Goal: Task Accomplishment & Management: Manage account settings

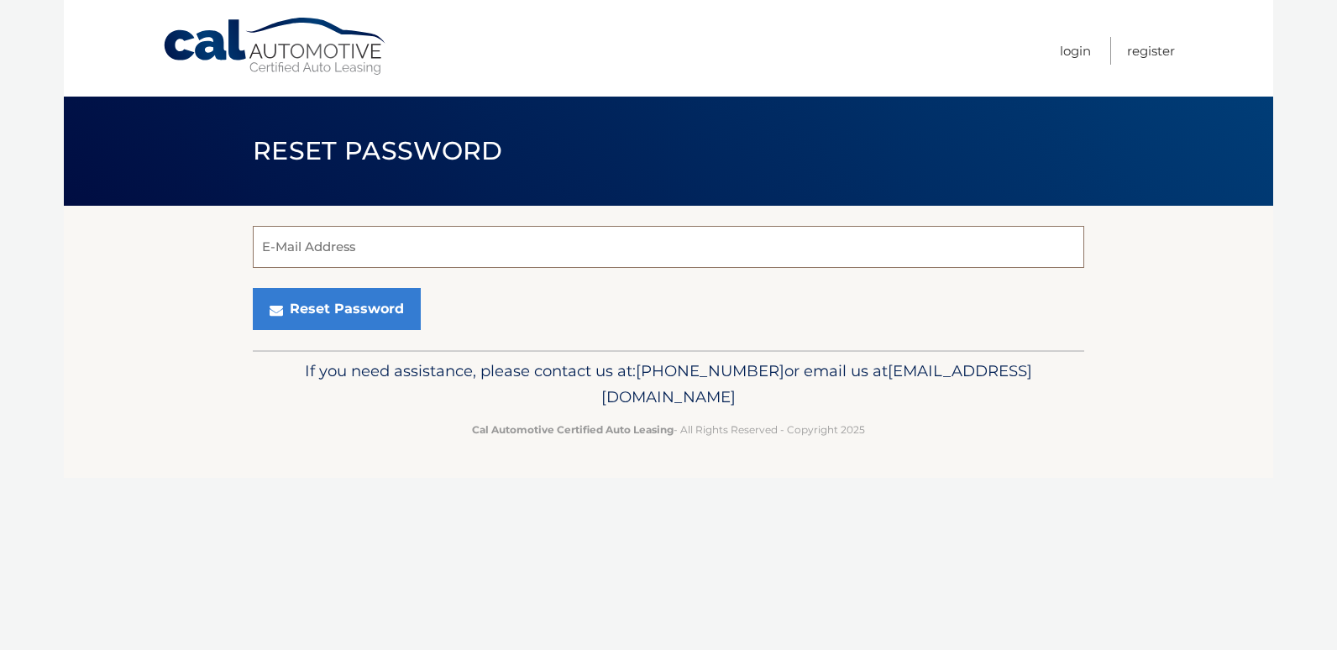
click at [270, 250] on input "E-Mail Address" at bounding box center [668, 247] width 831 height 42
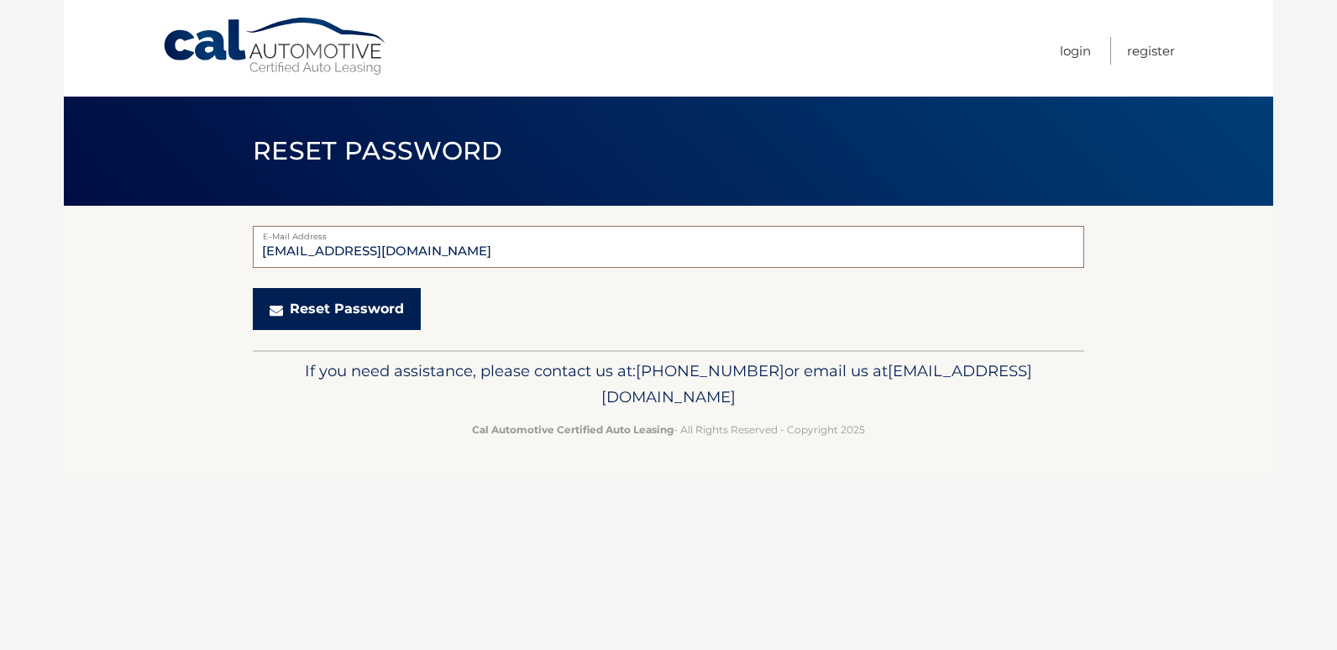
type input "[EMAIL_ADDRESS][DOMAIN_NAME]"
click at [375, 250] on input "[EMAIL_ADDRESS][DOMAIN_NAME]" at bounding box center [668, 247] width 831 height 42
drag, startPoint x: 450, startPoint y: 254, endPoint x: 229, endPoint y: 243, distance: 221.2
click at [229, 243] on section "germanlearningcw@aol.com E-Mail Address Reset Password" at bounding box center [668, 278] width 1209 height 144
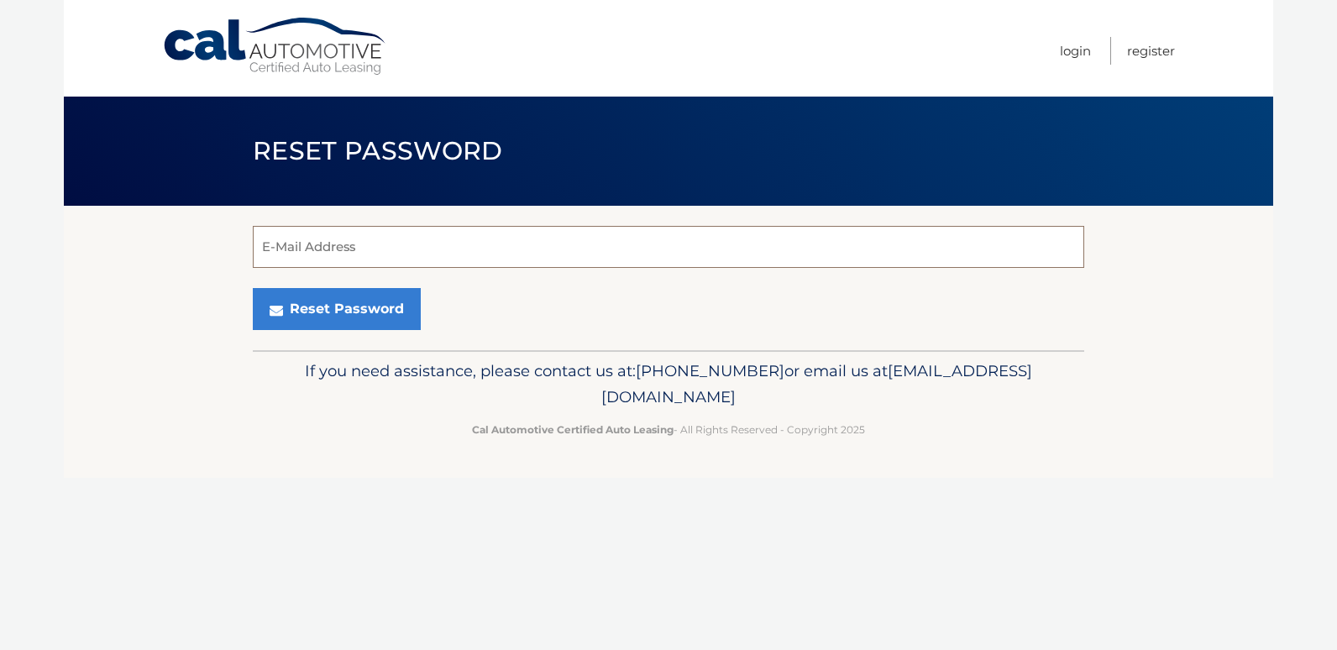
click at [270, 256] on input "E-Mail Address" at bounding box center [668, 247] width 831 height 42
drag, startPoint x: 458, startPoint y: 253, endPoint x: 153, endPoint y: 253, distance: 304.8
click at [153, 253] on section "germanlearningcw@aol.com E-Mail Address Reset Password" at bounding box center [668, 278] width 1209 height 144
type input "[EMAIL_ADDRESS][DOMAIN_NAME]"
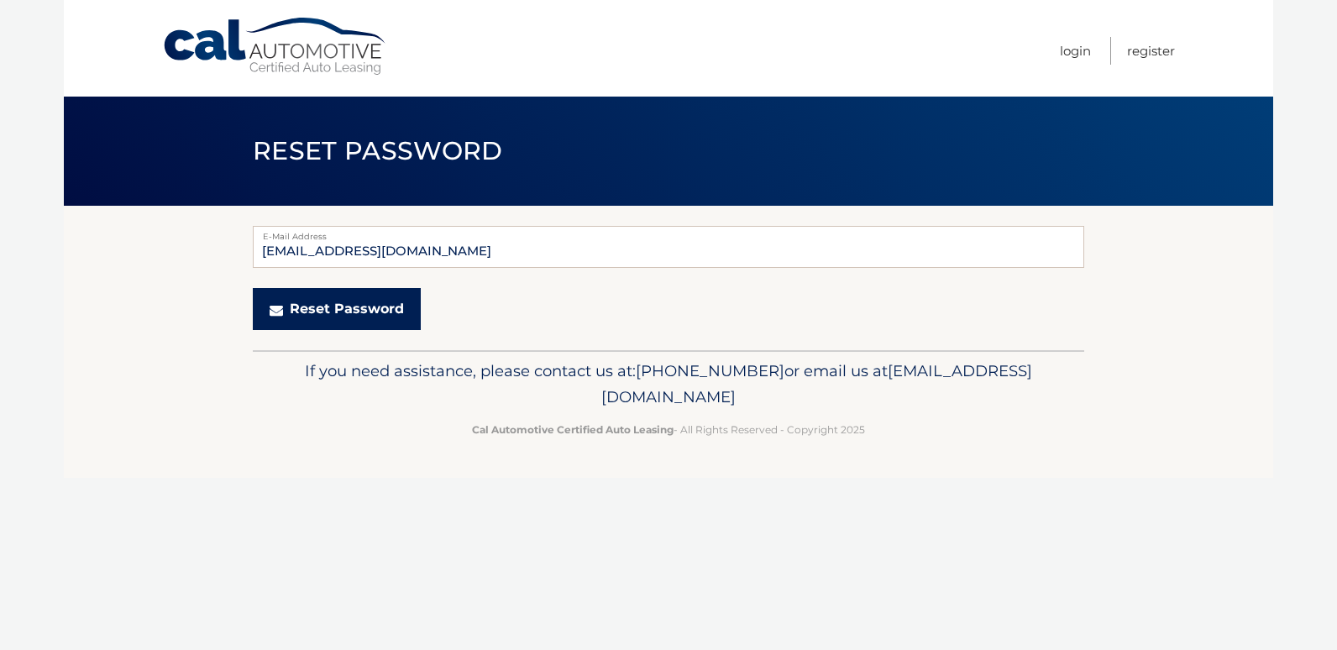
click at [344, 298] on button "Reset Password" at bounding box center [337, 309] width 168 height 42
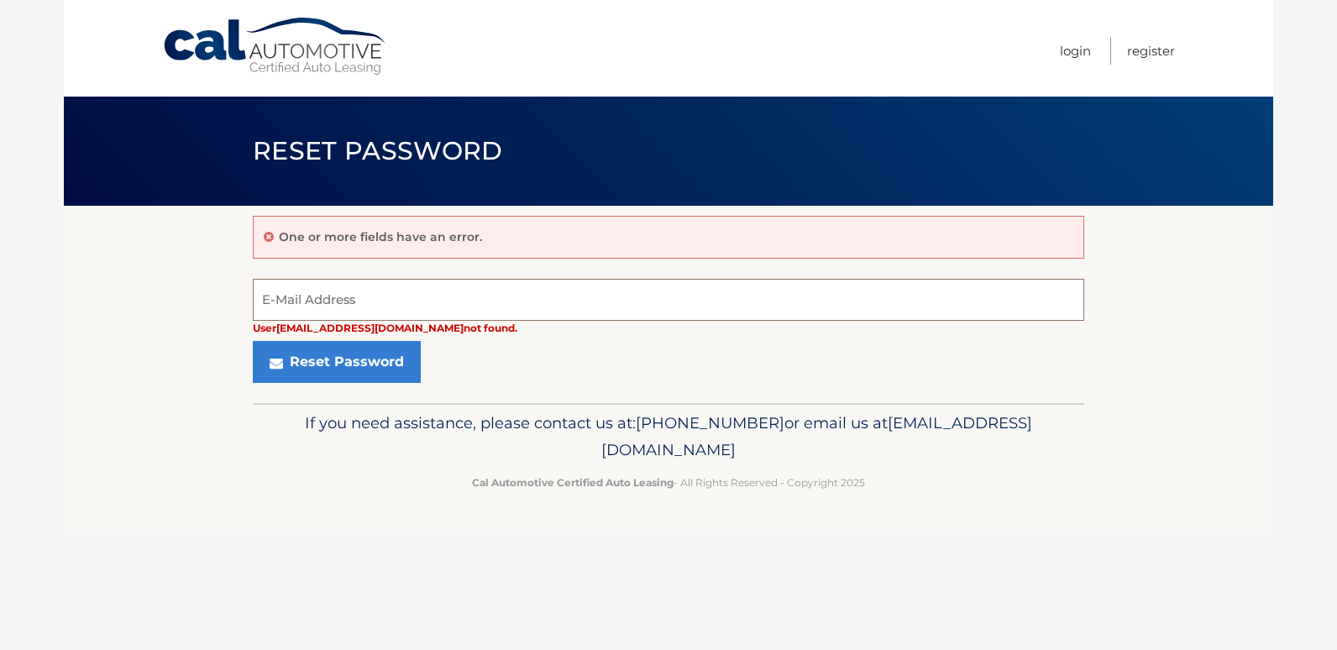
click at [350, 293] on input "E-Mail Address" at bounding box center [668, 300] width 831 height 42
type input "[EMAIL_ADDRESS][DOMAIN_NAME]"
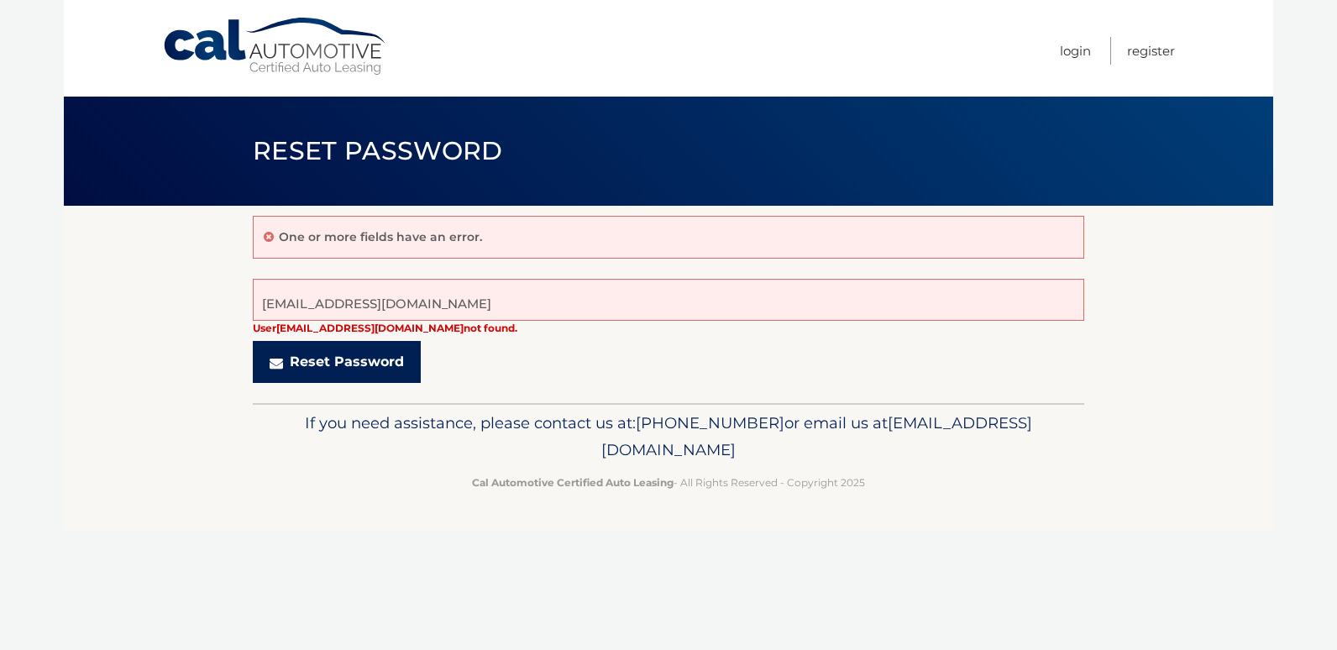
click at [371, 356] on button "Reset Password" at bounding box center [337, 362] width 168 height 42
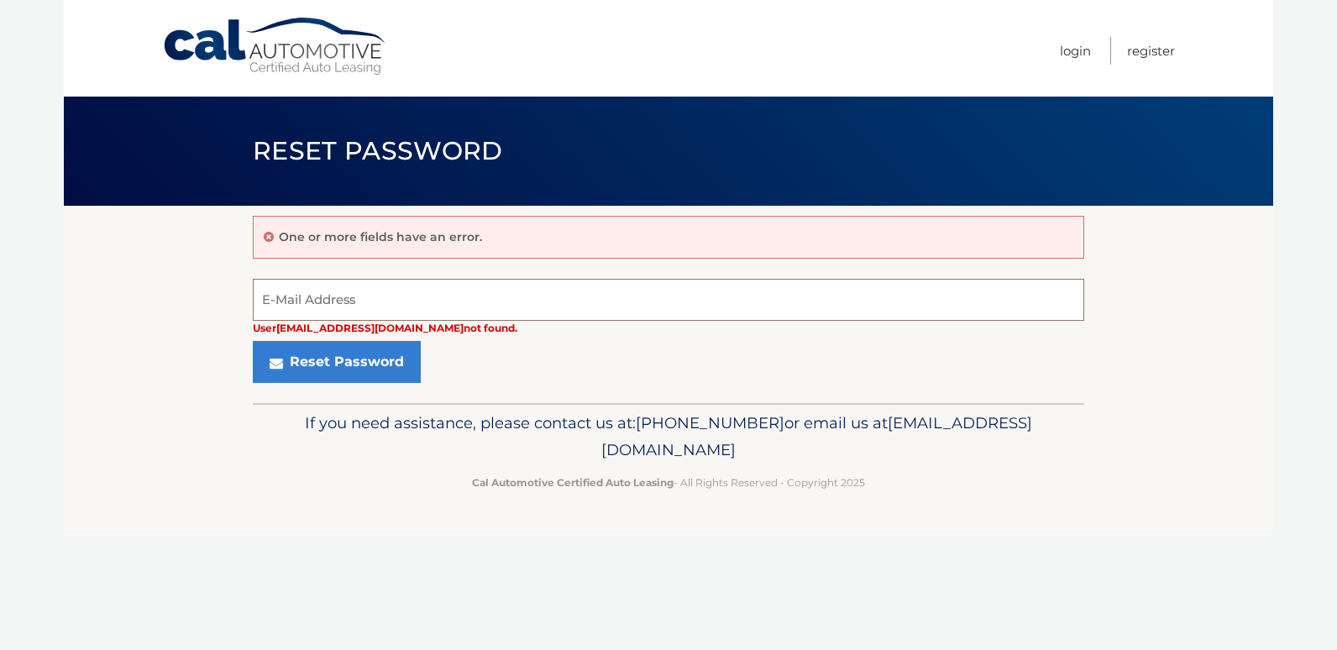
drag, startPoint x: 370, startPoint y: 305, endPoint x: 361, endPoint y: 301, distance: 9.8
click at [370, 305] on input "E-Mail Address" at bounding box center [668, 300] width 831 height 42
drag, startPoint x: 401, startPoint y: 301, endPoint x: 129, endPoint y: 283, distance: 272.7
click at [129, 283] on section "One or more fields have an error. gapa00@aol.com User gapa00@aol.com not found.…" at bounding box center [668, 304] width 1209 height 197
type input "[EMAIL_ADDRESS][DOMAIN_NAME]"
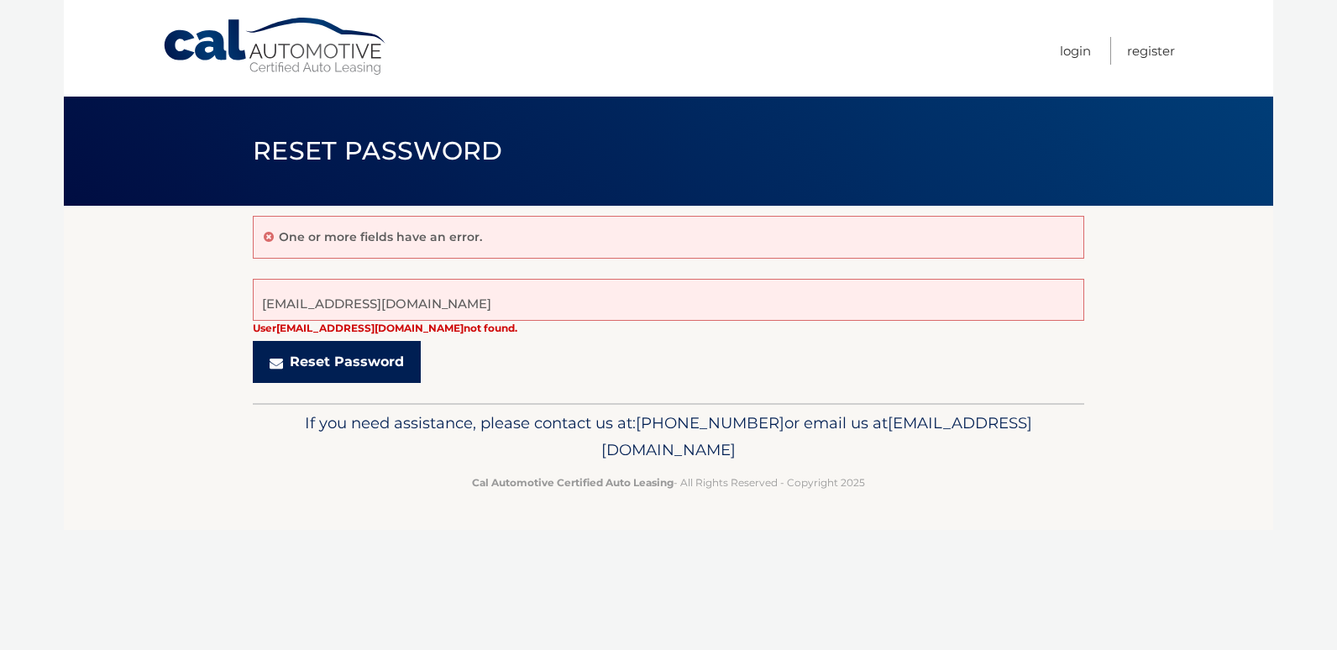
click at [372, 366] on button "Reset Password" at bounding box center [337, 362] width 168 height 42
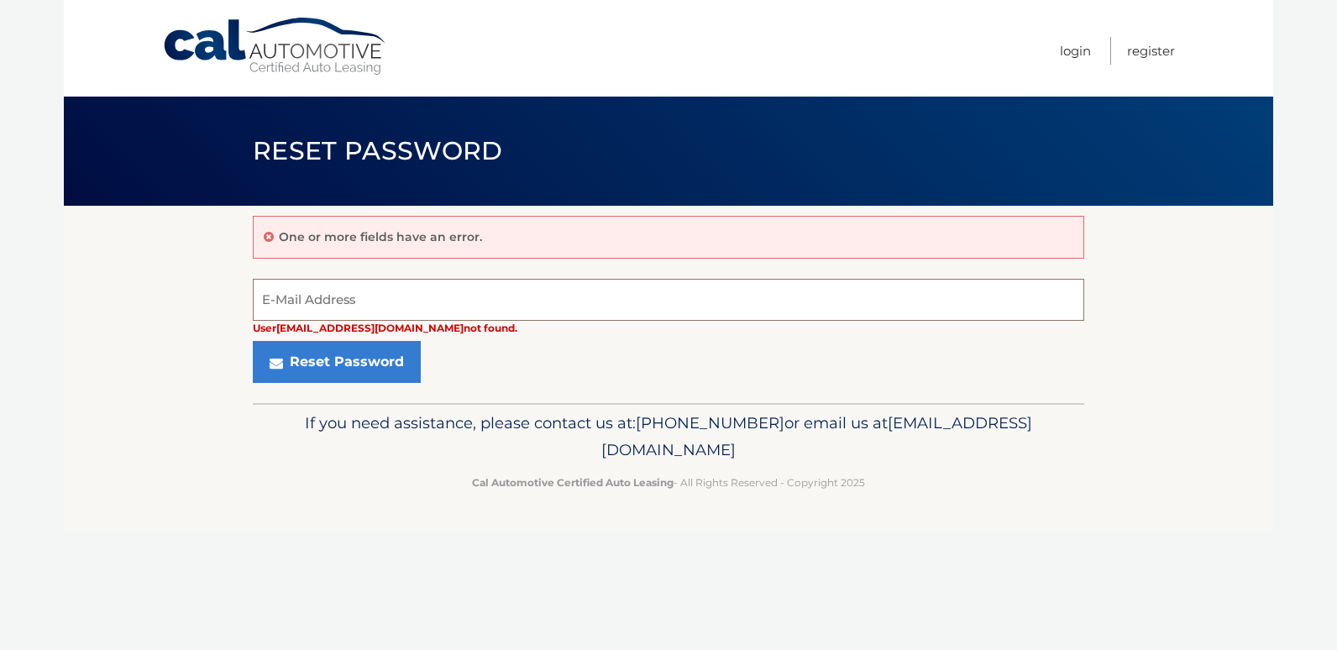
click at [359, 302] on input "E-Mail Address" at bounding box center [668, 300] width 831 height 42
type input "g"
